Goal: Find specific page/section: Find specific page/section

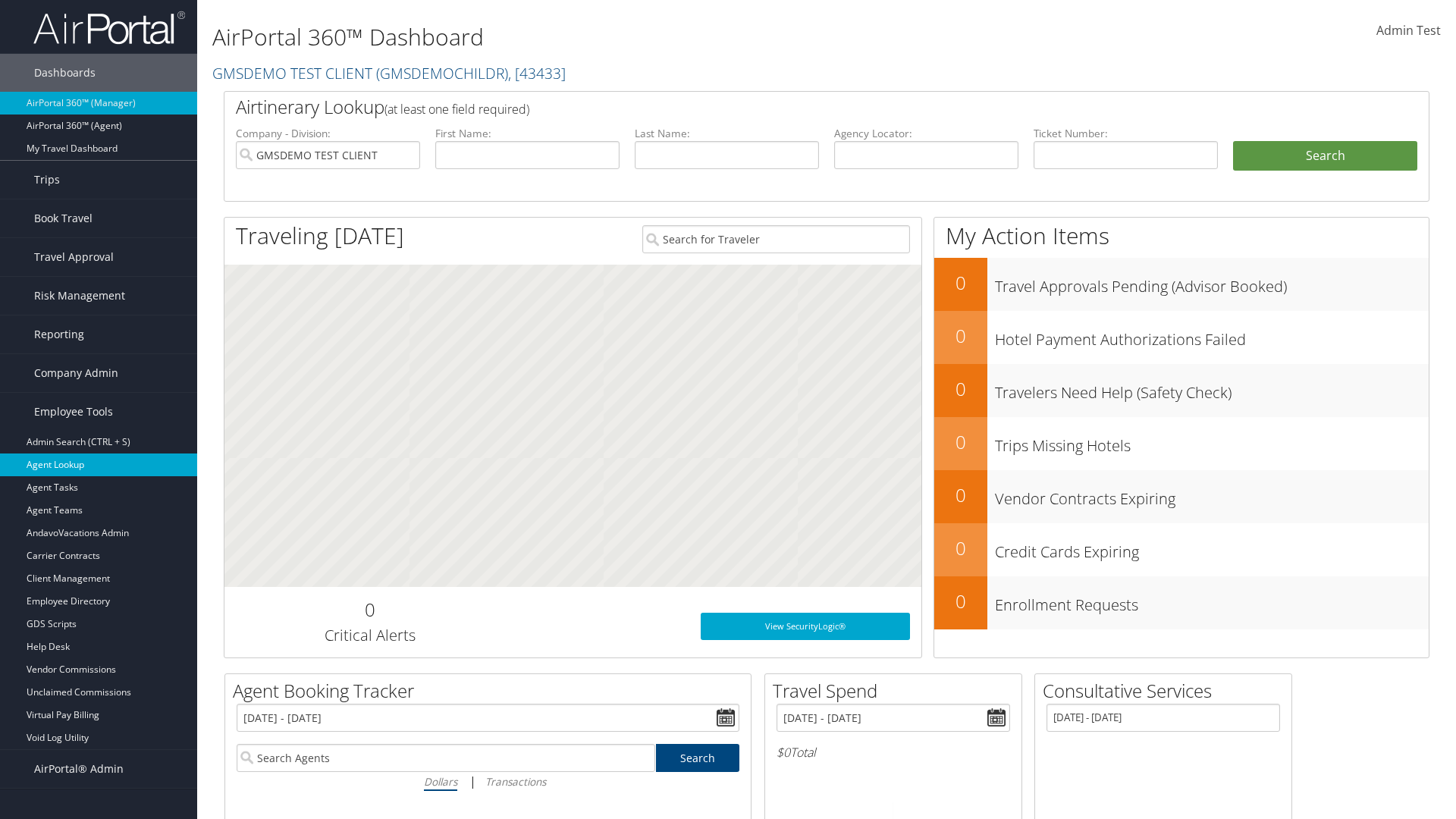
click at [99, 465] on link "Agent Lookup" at bounding box center [99, 465] width 197 height 23
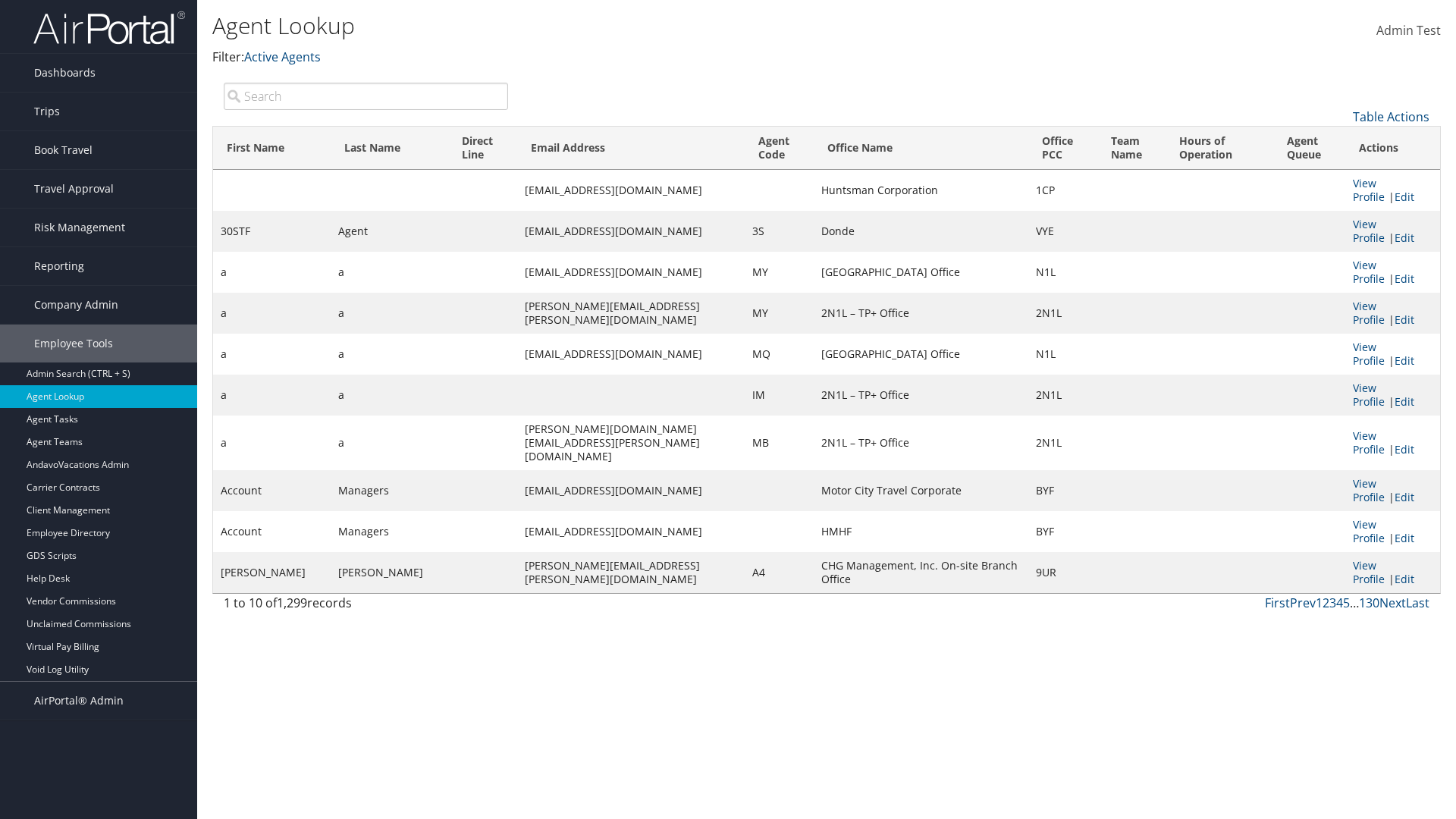
click at [365, 95] on input "search" at bounding box center [365, 95] width 285 height 27
type input "30STF"
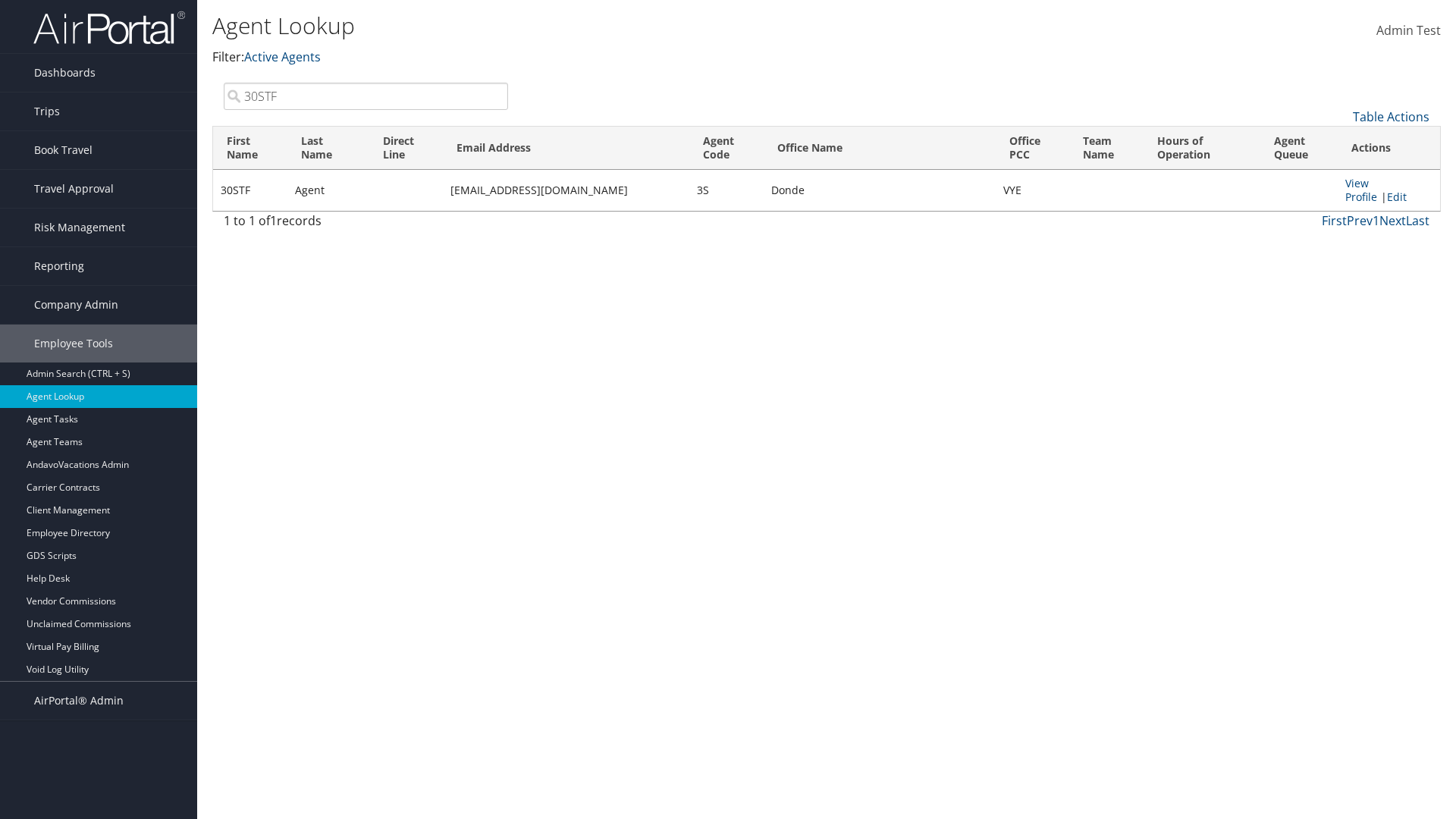
click at [365, 95] on input "30STF" at bounding box center [365, 95] width 285 height 27
type input "Non-existing Name"
click at [365, 95] on input "Non-existing Name" at bounding box center [365, 95] width 285 height 27
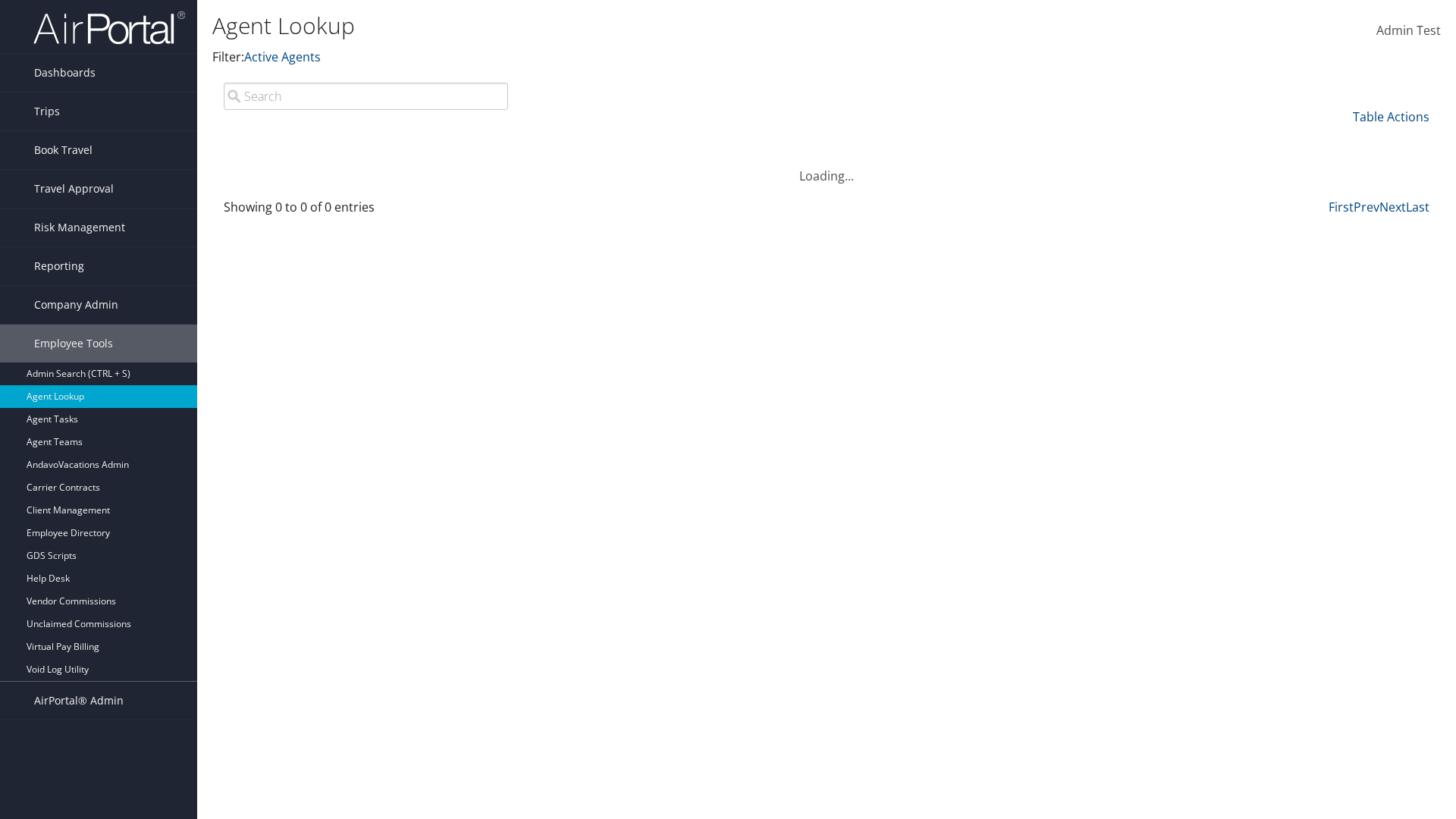
type input "Agent"
